Goal: Task Accomplishment & Management: Use online tool/utility

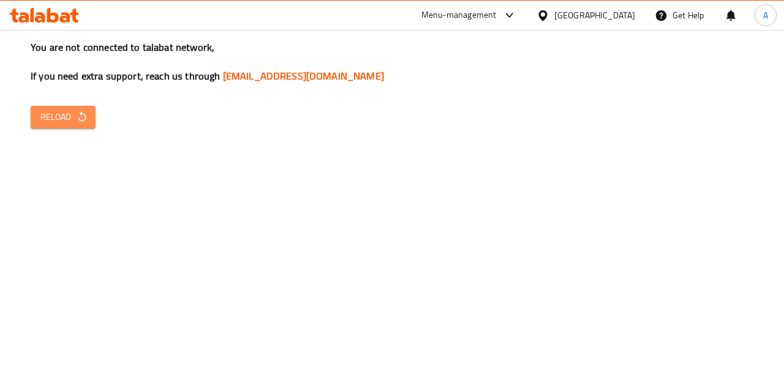
click at [58, 114] on span "Reload" at bounding box center [62, 117] width 45 height 15
click at [68, 121] on span "Reload" at bounding box center [62, 117] width 45 height 15
click at [85, 121] on icon "button" at bounding box center [82, 117] width 12 height 12
click at [88, 126] on button "Reload" at bounding box center [63, 117] width 65 height 23
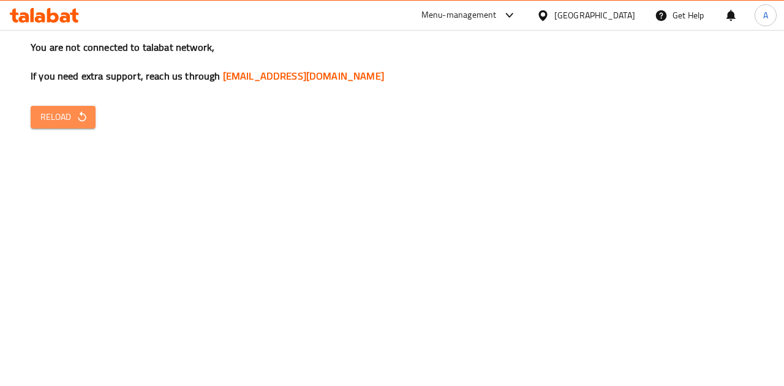
click at [43, 115] on span "Reload" at bounding box center [62, 117] width 45 height 15
click at [58, 122] on span "Reload" at bounding box center [62, 117] width 45 height 15
click at [58, 128] on button "Reload" at bounding box center [63, 117] width 65 height 23
